Goal: Task Accomplishment & Management: Manage account settings

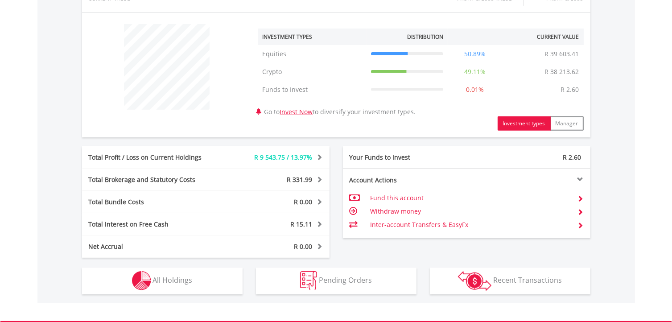
scroll to position [401, 0]
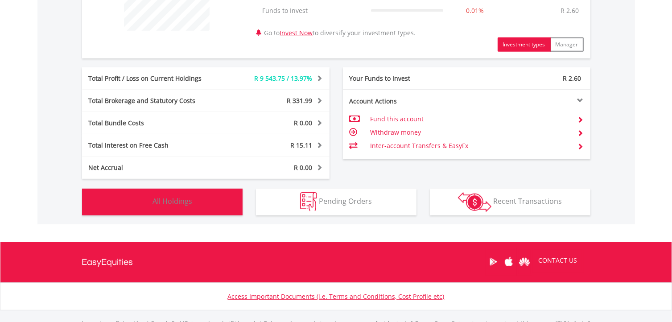
click at [209, 209] on button "Holdings All Holdings" at bounding box center [162, 201] width 160 height 27
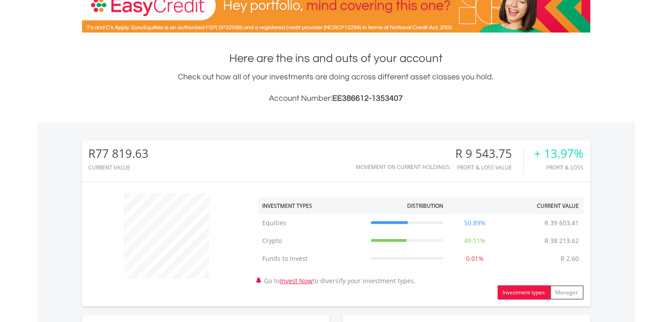
scroll to position [0, 0]
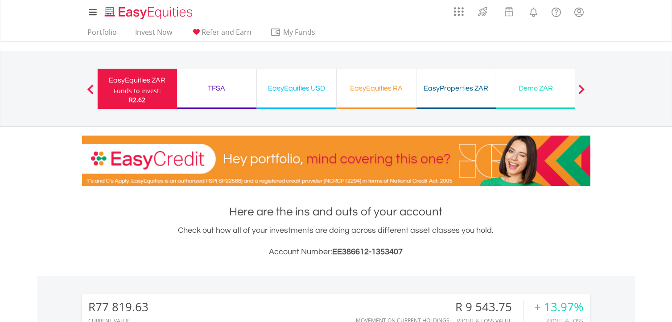
click at [214, 86] on div "TFSA" at bounding box center [216, 88] width 69 height 12
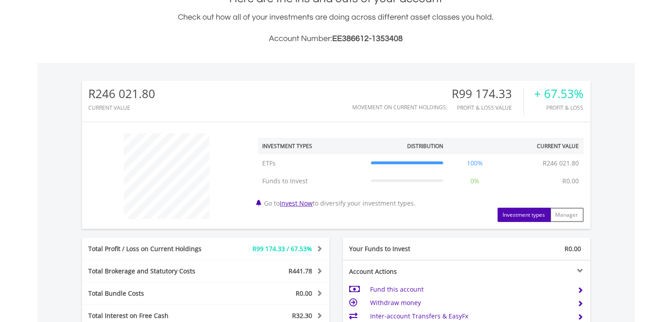
scroll to position [356, 0]
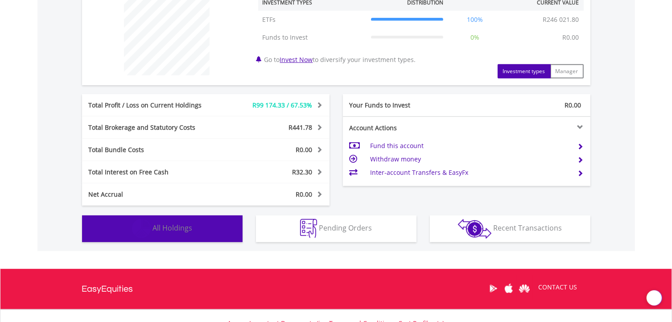
click at [204, 227] on button "Holdings All Holdings" at bounding box center [162, 228] width 160 height 27
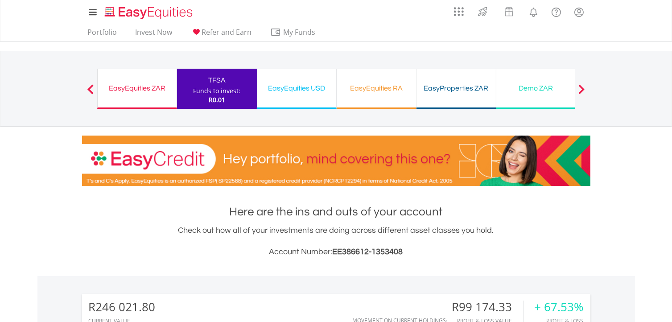
scroll to position [0, 0]
click at [291, 86] on div "EasyEquities USD" at bounding box center [296, 88] width 69 height 12
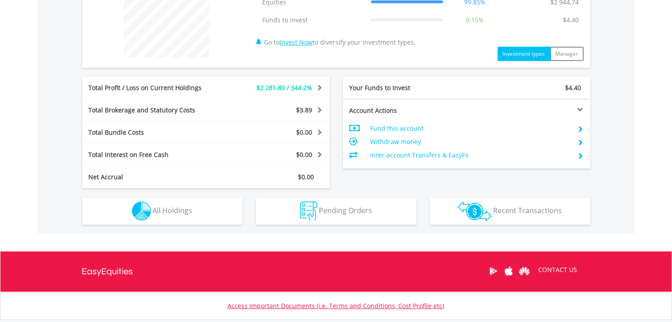
scroll to position [431, 0]
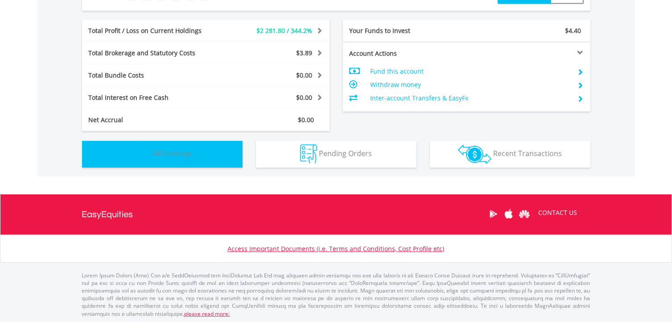
click at [223, 156] on button "Holdings All Holdings" at bounding box center [162, 154] width 160 height 27
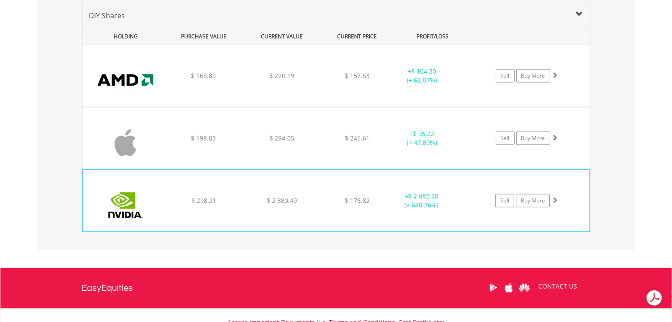
scroll to position [0, 0]
click at [556, 199] on span at bounding box center [554, 200] width 6 height 6
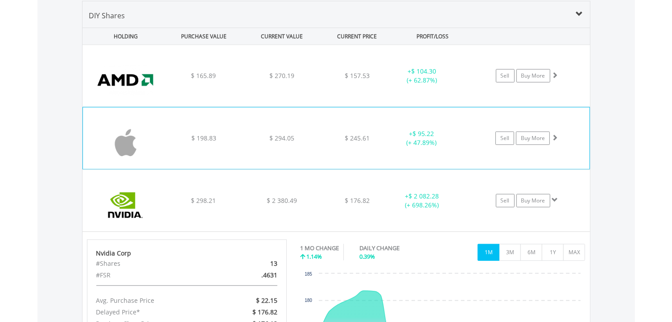
scroll to position [713, 0]
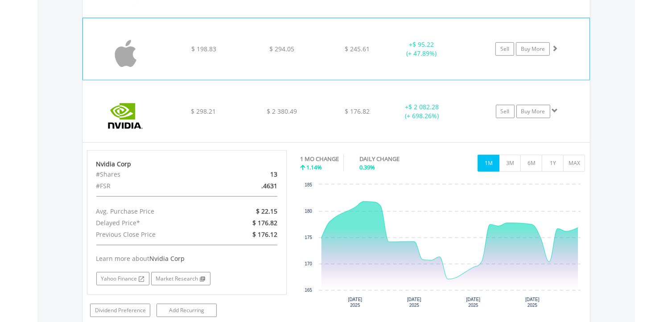
drag, startPoint x: 556, startPoint y: 47, endPoint x: 561, endPoint y: 47, distance: 5.3
click at [556, 47] on span at bounding box center [554, 48] width 6 height 6
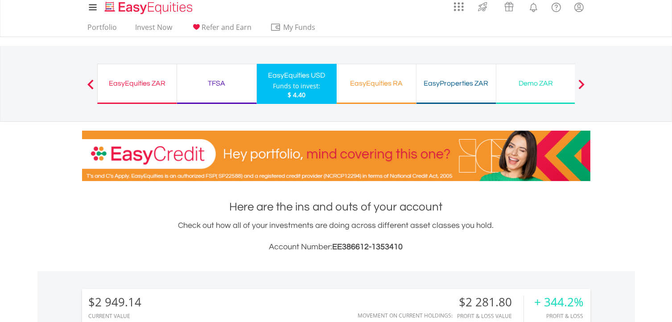
scroll to position [0, 0]
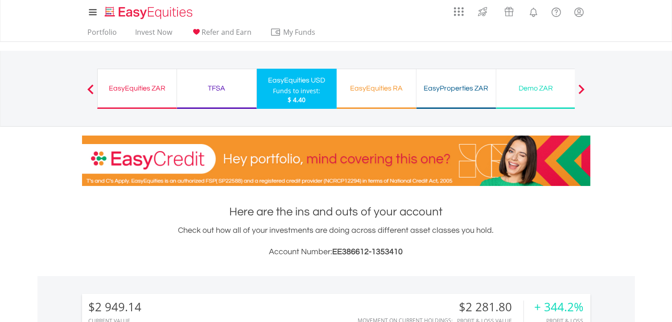
click at [397, 89] on div "EasyEquities RA" at bounding box center [376, 88] width 69 height 12
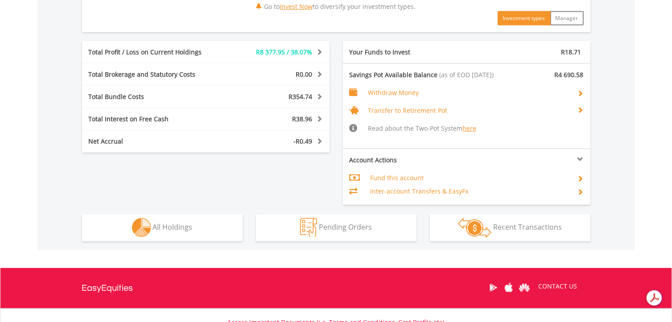
scroll to position [446, 0]
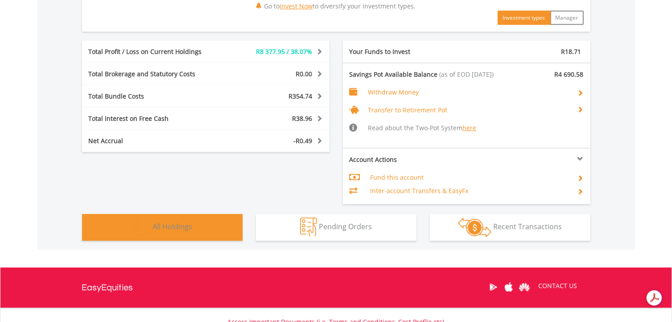
click at [216, 225] on button "Holdings All Holdings" at bounding box center [162, 227] width 160 height 27
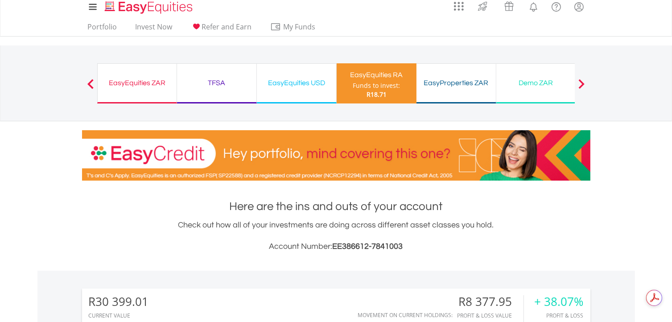
scroll to position [0, 0]
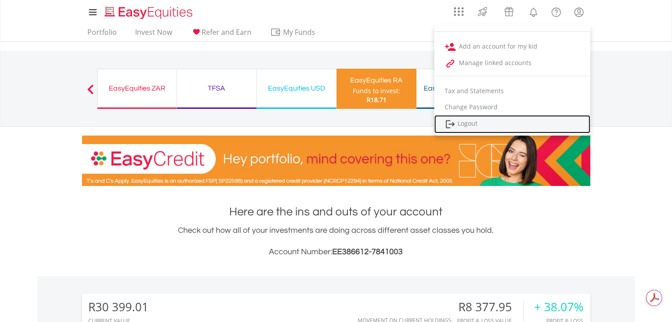
click at [475, 127] on link "Logout" at bounding box center [512, 124] width 156 height 18
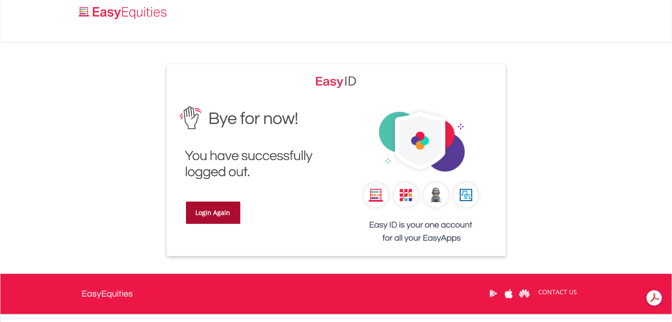
click at [218, 211] on link "Login Again" at bounding box center [213, 212] width 54 height 22
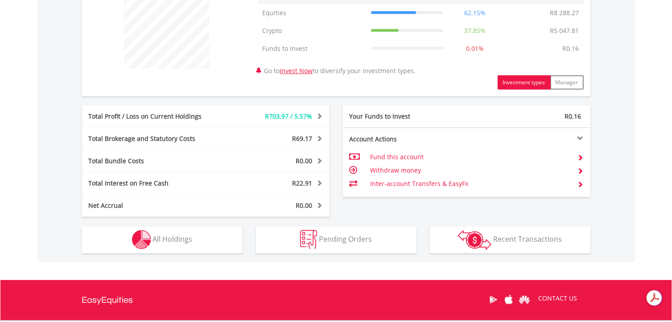
scroll to position [401, 0]
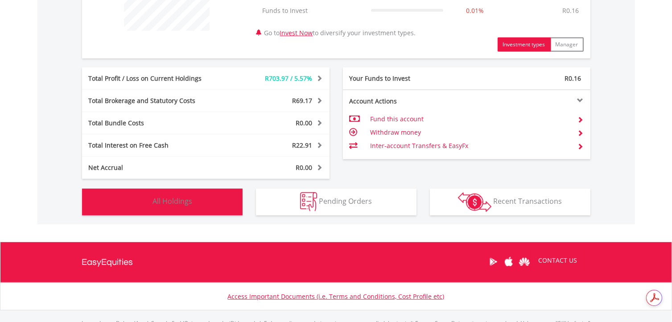
click at [207, 200] on button "Holdings All Holdings" at bounding box center [162, 201] width 160 height 27
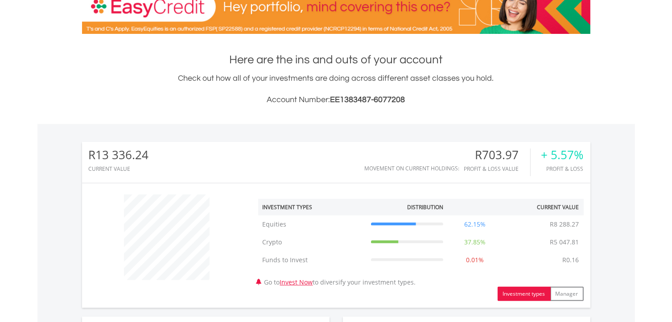
scroll to position [0, 0]
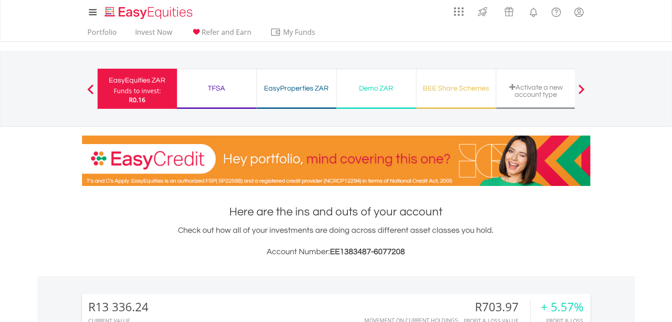
click at [203, 87] on div "TFSA" at bounding box center [216, 88] width 69 height 12
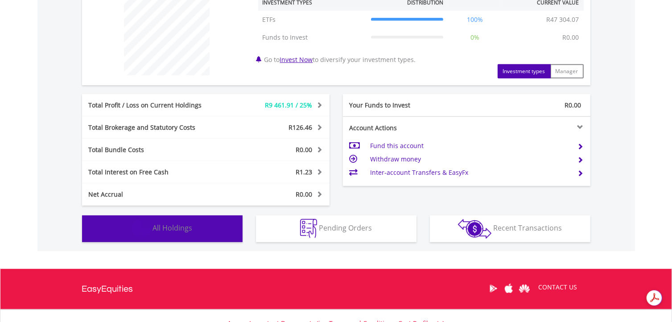
click at [216, 233] on button "Holdings All Holdings" at bounding box center [162, 228] width 160 height 27
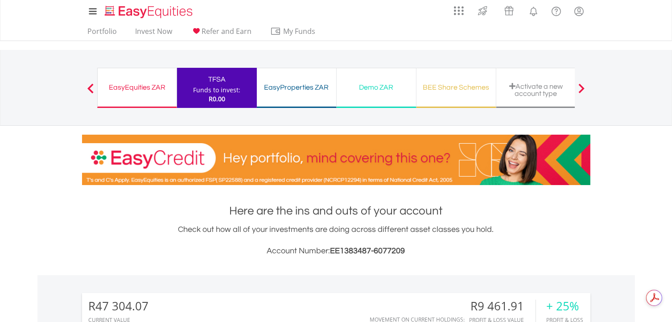
scroll to position [0, 0]
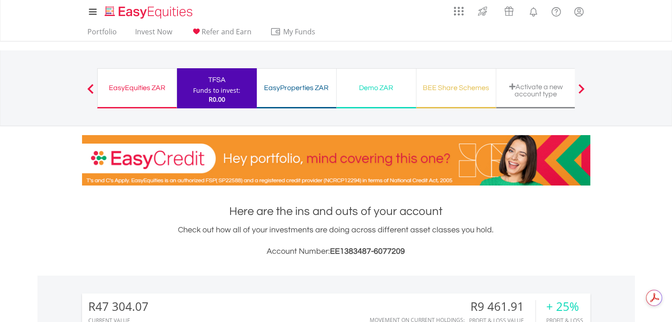
click at [301, 89] on div "EasyProperties ZAR" at bounding box center [296, 88] width 69 height 12
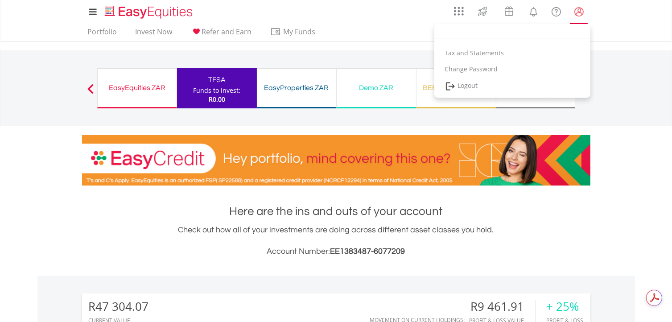
click at [584, 8] on lord-icon "My Profile" at bounding box center [578, 11] width 11 height 11
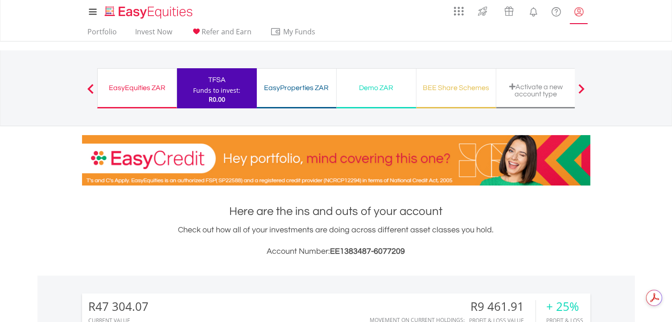
click at [578, 14] on lord-icon "My Profile" at bounding box center [578, 11] width 11 height 11
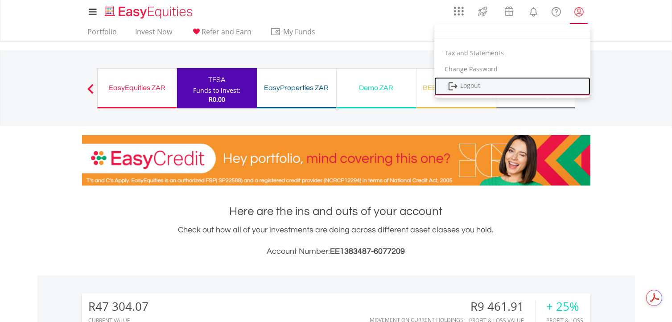
click at [473, 85] on link "Logout" at bounding box center [512, 86] width 156 height 18
